Goal: Task Accomplishment & Management: Use online tool/utility

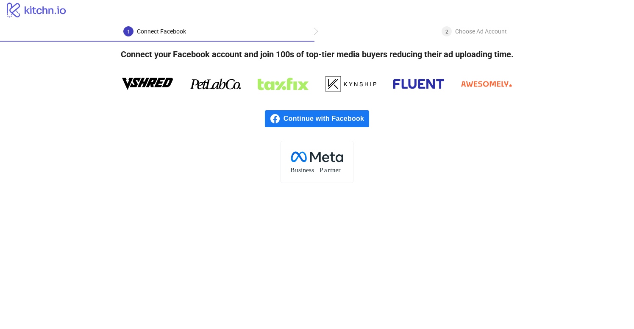
click at [329, 121] on span "Continue with Facebook" at bounding box center [327, 118] width 86 height 17
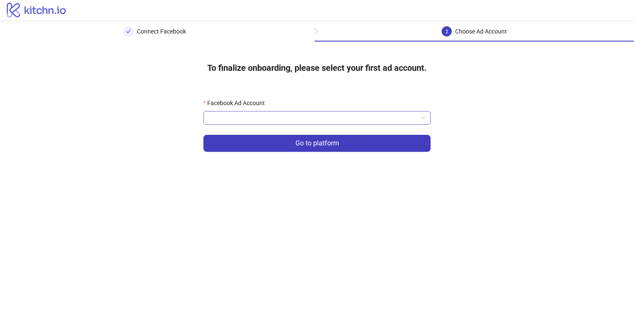
click at [362, 121] on input "Facebook Ad Account" at bounding box center [314, 118] width 210 height 13
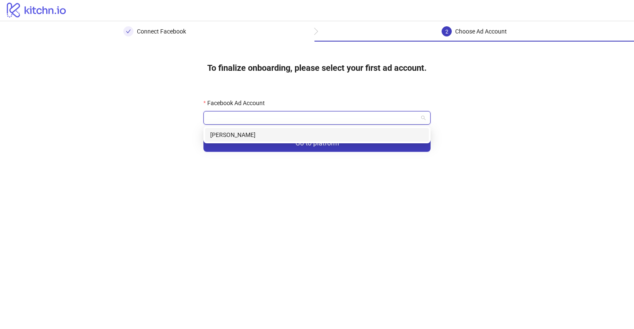
click at [334, 136] on div "[PERSON_NAME]" at bounding box center [317, 134] width 214 height 9
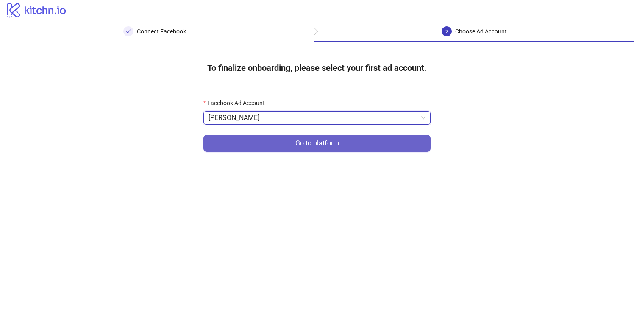
click at [352, 147] on button "Go to platform" at bounding box center [317, 143] width 227 height 17
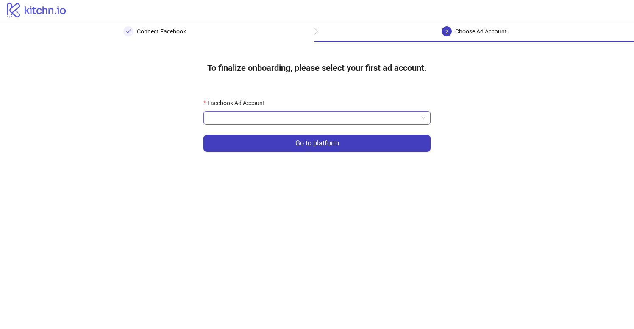
click at [339, 115] on input "Facebook Ad Account" at bounding box center [314, 118] width 210 height 13
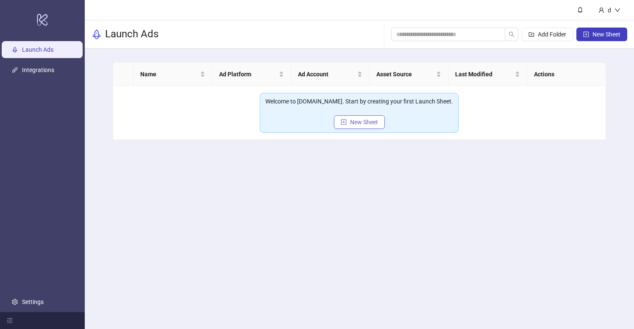
click at [374, 129] on button "New Sheet" at bounding box center [359, 122] width 51 height 14
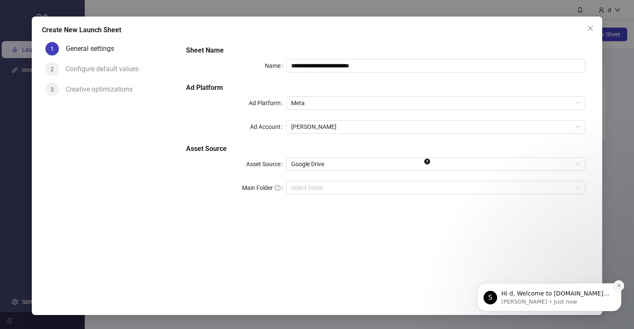
click at [618, 289] on button "Dismiss notification" at bounding box center [619, 285] width 11 height 11
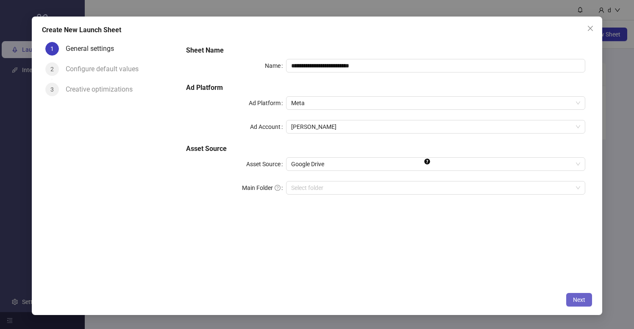
click at [583, 302] on span "Next" at bounding box center [579, 299] width 12 height 7
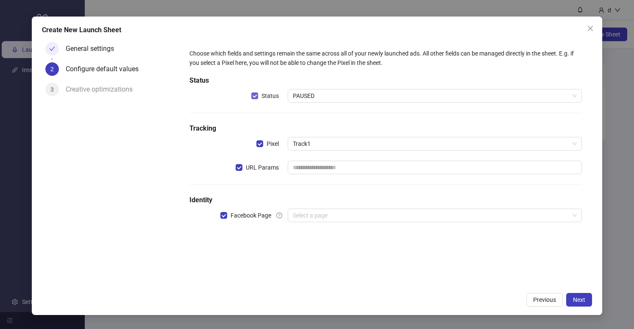
click at [259, 95] on span "Status" at bounding box center [270, 95] width 24 height 9
click at [261, 143] on span at bounding box center [260, 143] width 7 height 7
click at [578, 305] on button "Next" at bounding box center [580, 300] width 26 height 14
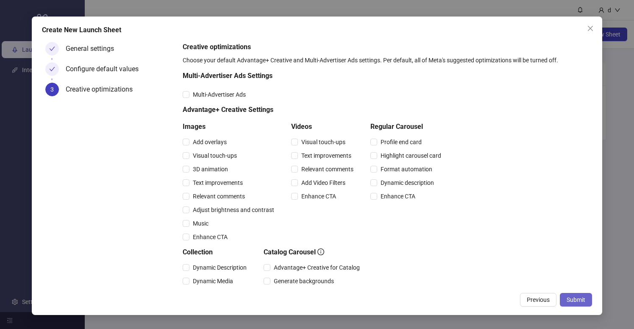
click at [574, 298] on span "Submit" at bounding box center [576, 299] width 19 height 7
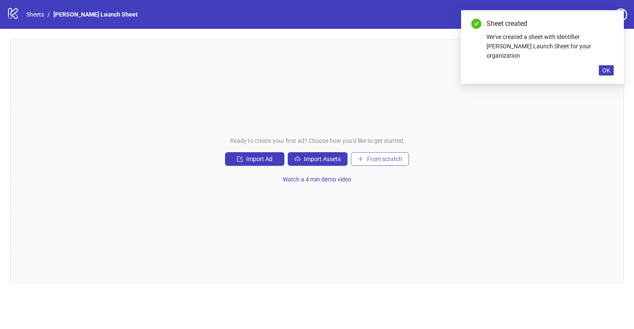
click at [388, 156] on span "From scratch" at bounding box center [384, 159] width 35 height 7
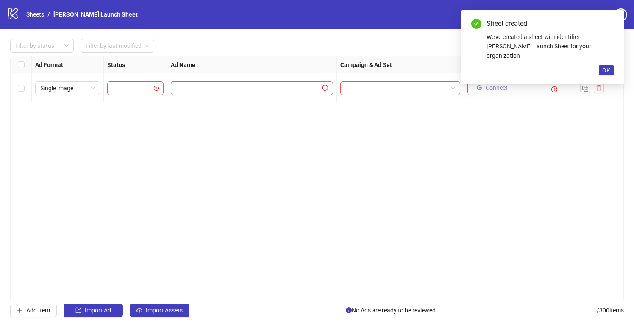
click at [484, 89] on button "Connect" at bounding box center [492, 88] width 38 height 10
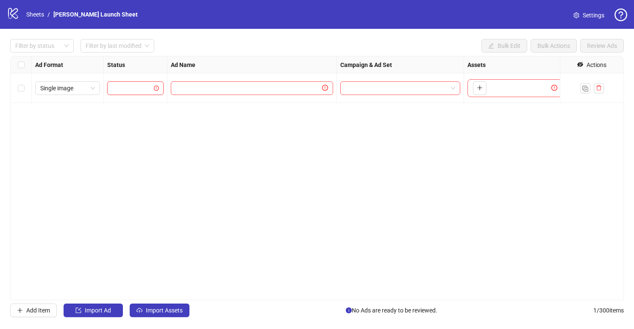
click at [133, 92] on input "search" at bounding box center [131, 88] width 39 height 13
click at [129, 109] on div "PAUSED" at bounding box center [135, 105] width 43 height 9
click at [226, 78] on div at bounding box center [253, 88] width 170 height 30
click at [220, 85] on input "text" at bounding box center [248, 88] width 145 height 9
type input "****"
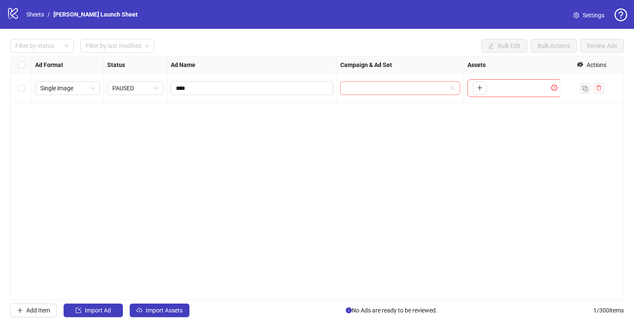
click at [360, 88] on input "search" at bounding box center [397, 88] width 102 height 13
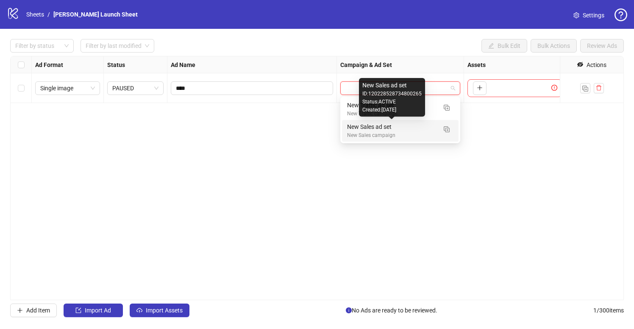
click at [369, 125] on div "New Sales ad set" at bounding box center [391, 126] width 89 height 9
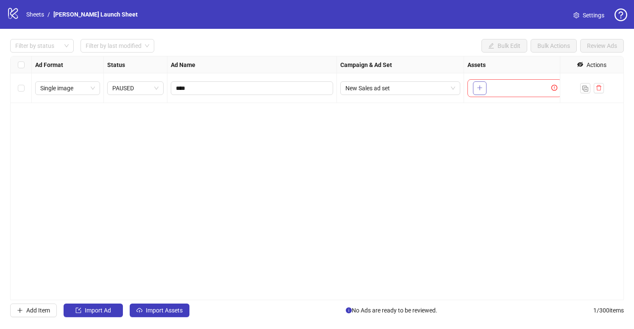
click at [486, 92] on button "button" at bounding box center [480, 88] width 14 height 14
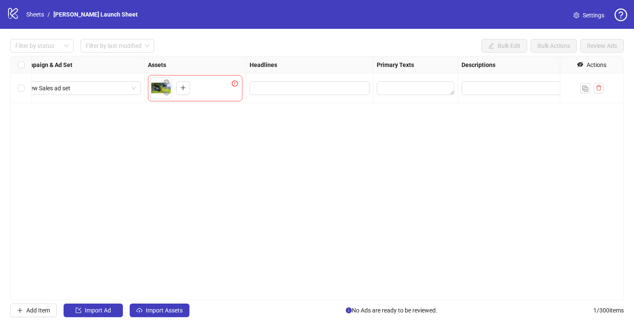
scroll to position [0, 312]
click at [171, 89] on button "button" at bounding box center [174, 94] width 10 height 10
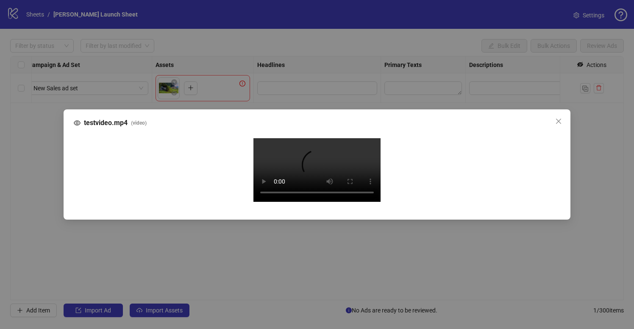
click at [318, 167] on video "Your browser does not support the video tag." at bounding box center [317, 170] width 127 height 64
click at [559, 118] on icon "close" at bounding box center [559, 121] width 7 height 7
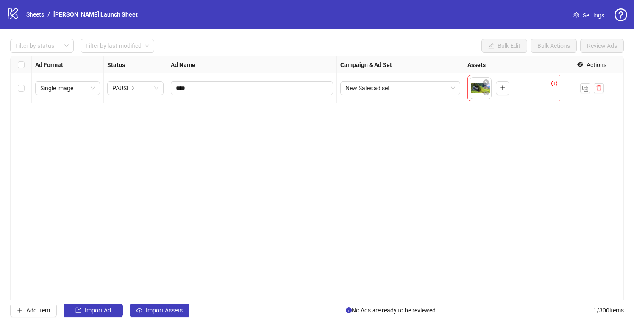
scroll to position [0, 0]
click at [85, 88] on span "Single image" at bounding box center [67, 88] width 55 height 13
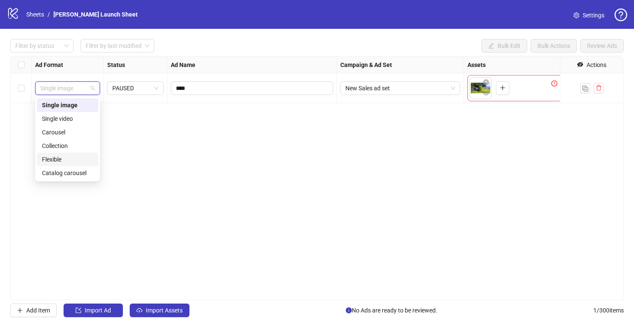
click at [65, 159] on div "Flexible" at bounding box center [67, 159] width 51 height 9
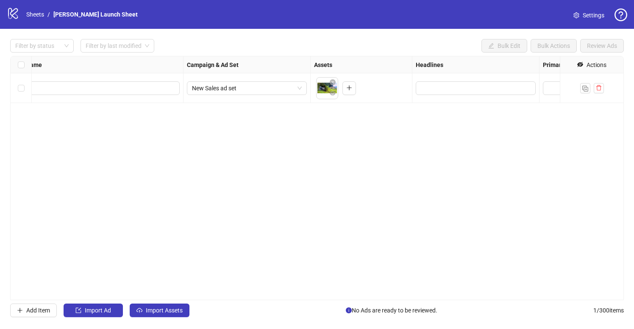
scroll to position [0, 154]
click at [330, 87] on button "button" at bounding box center [332, 83] width 10 height 10
click at [324, 87] on icon "plus" at bounding box center [326, 88] width 6 height 6
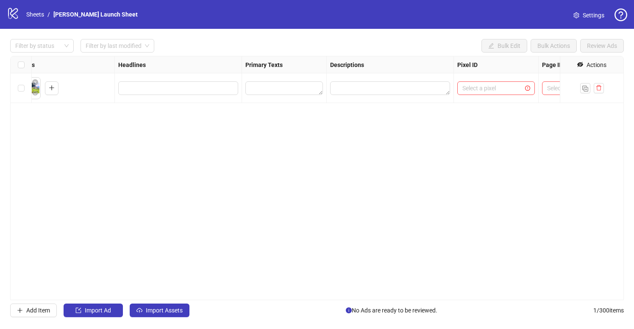
scroll to position [0, 542]
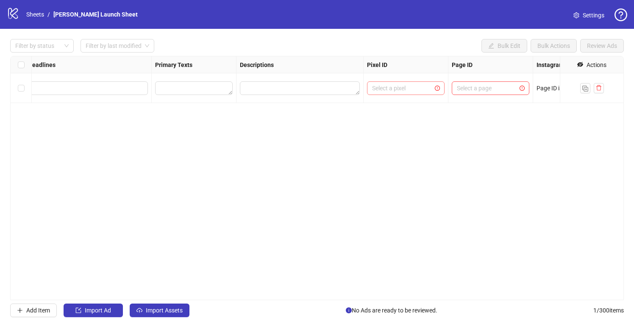
click at [386, 84] on input "search" at bounding box center [402, 88] width 60 height 13
click at [394, 106] on span "Track1" at bounding box center [401, 105] width 54 height 9
click at [464, 93] on input "search" at bounding box center [487, 88] width 60 height 13
click at [466, 108] on span "TestPage" at bounding box center [484, 105] width 51 height 9
click at [467, 87] on span "TestPage" at bounding box center [490, 88] width 67 height 13
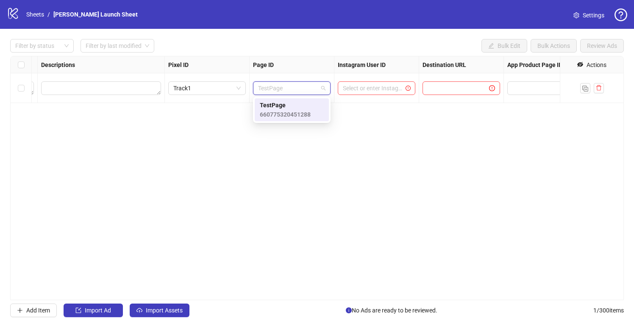
scroll to position [0, 779]
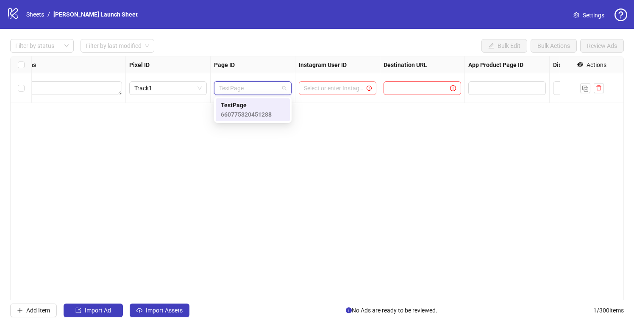
click at [351, 91] on input "search" at bounding box center [334, 88] width 60 height 13
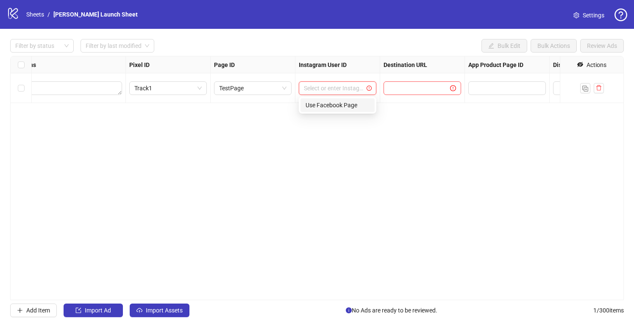
click at [337, 105] on div "Use Facebook Page" at bounding box center [338, 105] width 64 height 9
click at [403, 92] on input "text" at bounding box center [414, 88] width 50 height 9
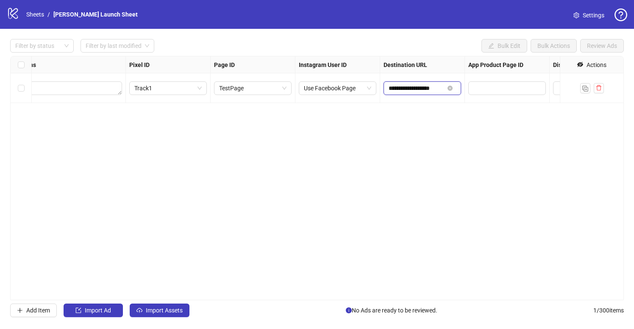
type input "**********"
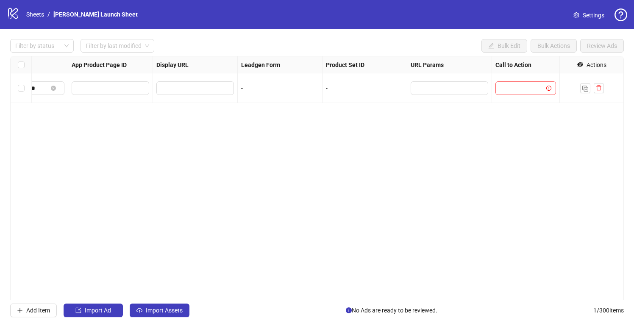
scroll to position [0, 1176]
click at [505, 89] on div "**********" at bounding box center [317, 178] width 614 height 244
click at [525, 92] on input "search" at bounding box center [522, 88] width 43 height 13
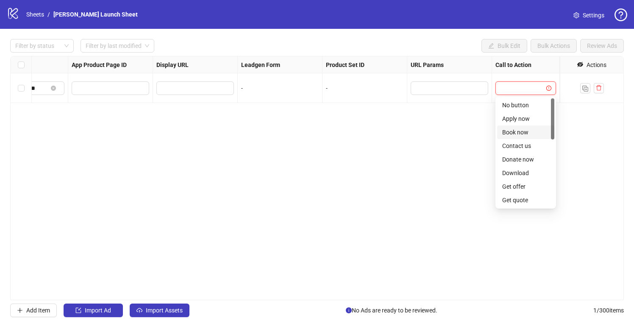
click at [521, 137] on div "Book now" at bounding box center [525, 133] width 57 height 14
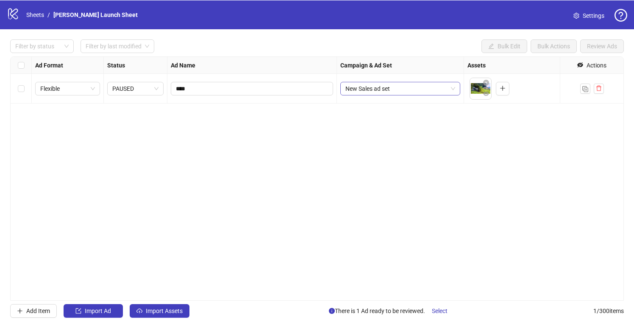
scroll to position [0, 27]
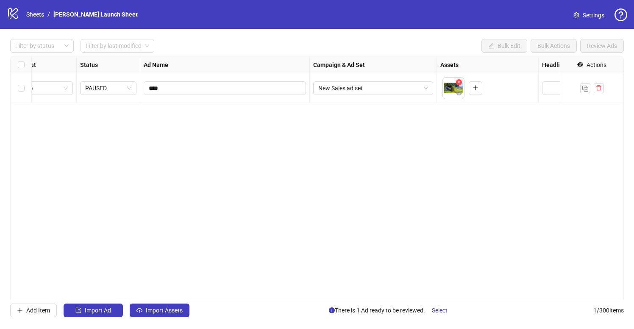
click at [458, 84] on icon "close-circle" at bounding box center [459, 82] width 6 height 6
click at [455, 89] on icon "plus" at bounding box center [453, 88] width 6 height 6
click at [22, 91] on span "Select row 1" at bounding box center [21, 88] width 7 height 7
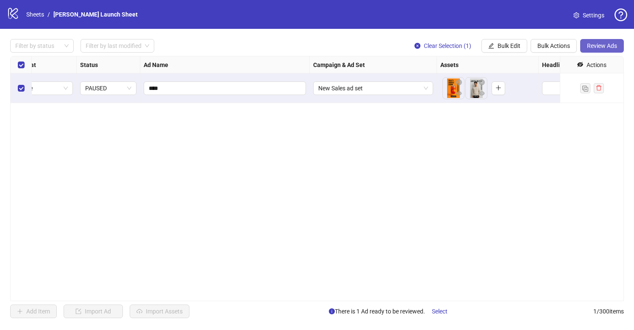
click at [592, 49] on span "Review Ads" at bounding box center [602, 45] width 30 height 7
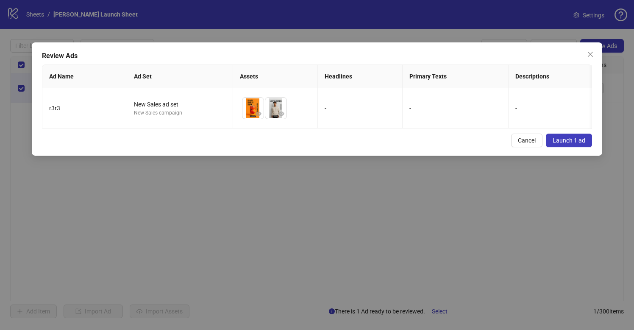
click at [586, 142] on button "Launch 1 ad" at bounding box center [569, 141] width 46 height 14
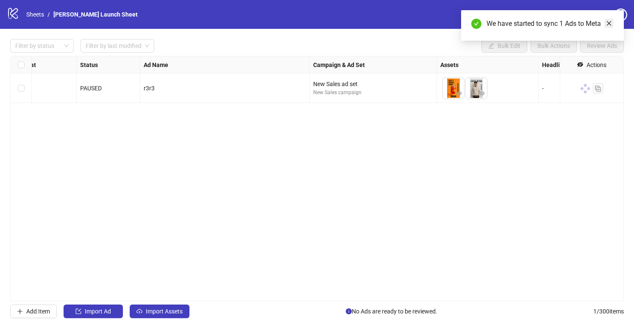
click at [609, 22] on icon "close" at bounding box center [609, 23] width 6 height 6
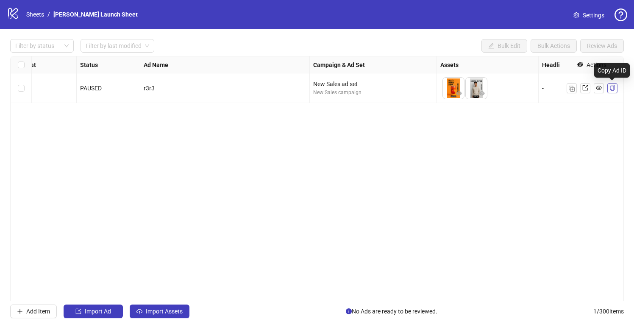
click at [611, 88] on icon "copy" at bounding box center [613, 88] width 6 height 6
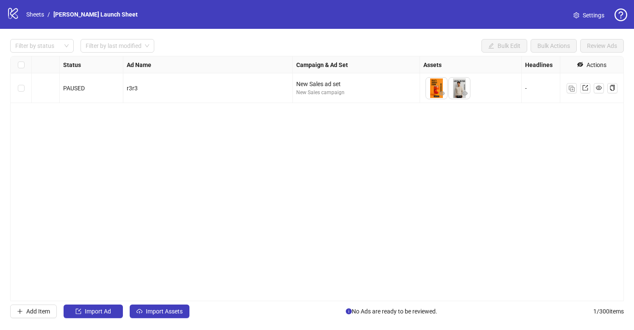
click at [497, 93] on div "To pick up a draggable item, press the space bar. While dragging, use the arrow…" at bounding box center [471, 88] width 95 height 26
click at [574, 90] on img "button" at bounding box center [572, 89] width 6 height 6
click at [439, 116] on button "button" at bounding box center [436, 118] width 14 height 14
click at [461, 120] on icon "plus" at bounding box center [459, 118] width 6 height 6
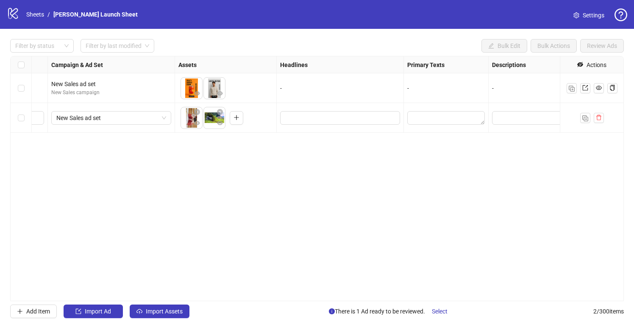
scroll to position [0, 268]
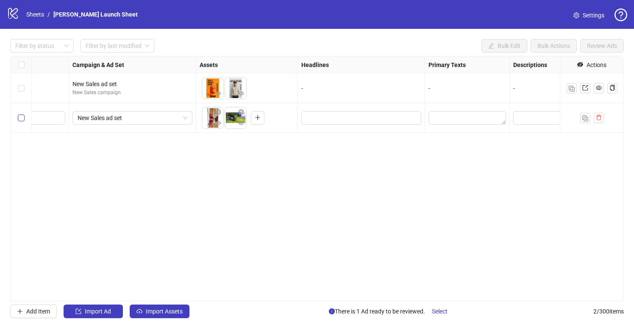
click at [19, 120] on span "Select row 2" at bounding box center [21, 118] width 7 height 7
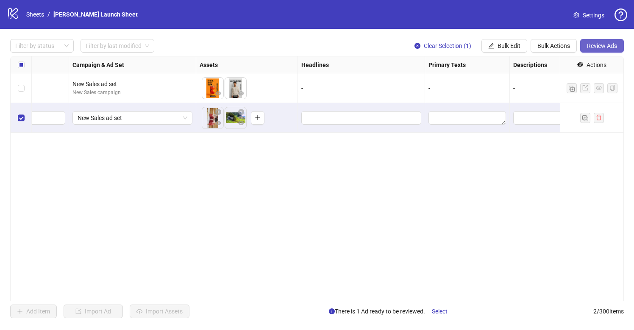
click at [613, 47] on span "Review Ads" at bounding box center [602, 45] width 30 height 7
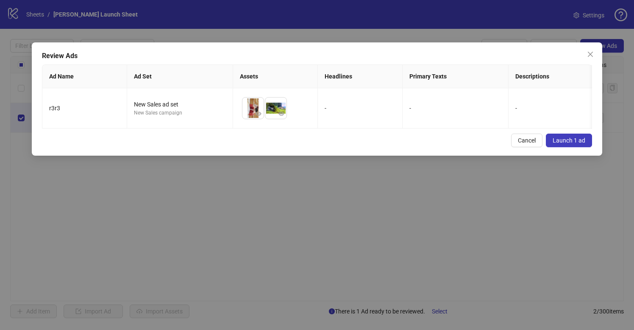
click at [558, 139] on span "Launch 1 ad" at bounding box center [569, 140] width 33 height 7
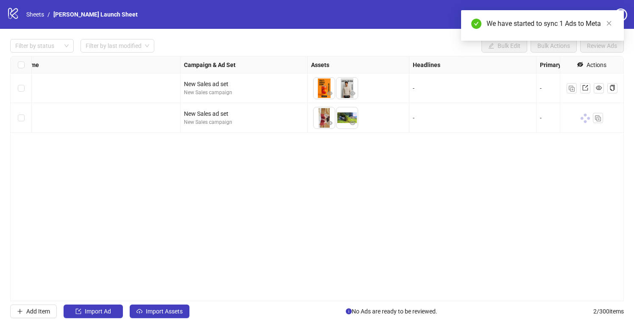
scroll to position [0, 170]
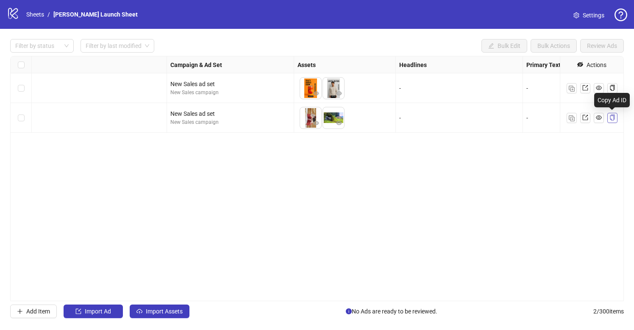
click at [613, 119] on icon "copy" at bounding box center [613, 118] width 6 height 6
